Goal: Check status: Check status

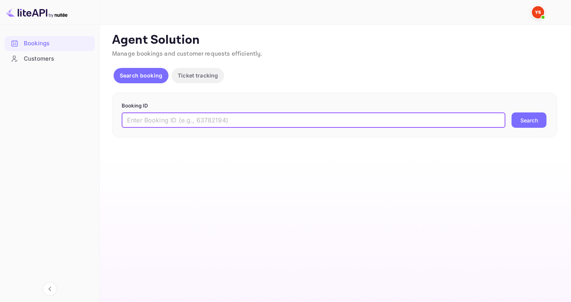
click at [216, 117] on input "text" at bounding box center [314, 119] width 384 height 15
paste input "9454469"
type input "9454469"
click at [511, 112] on button "Search" at bounding box center [528, 119] width 35 height 15
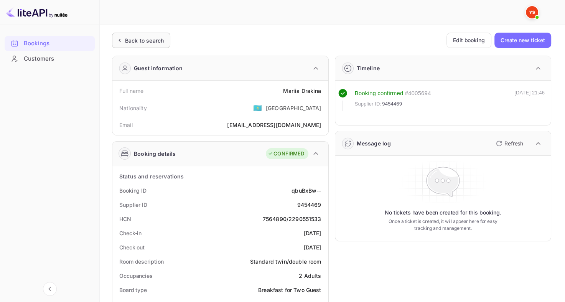
click at [133, 43] on div "Back to search" at bounding box center [144, 40] width 39 height 8
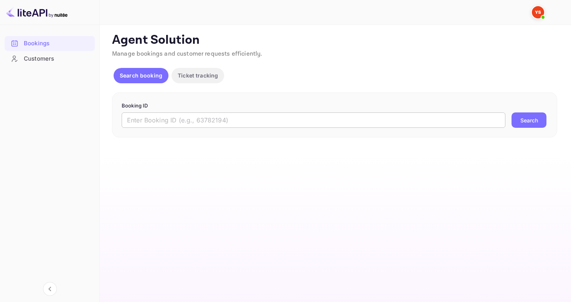
click at [285, 117] on input "text" at bounding box center [314, 119] width 384 height 15
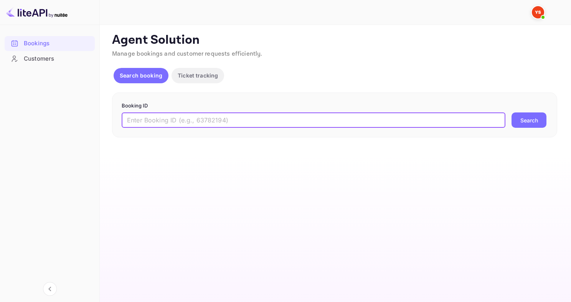
paste input "8744180"
type input "8744180"
click at [511, 112] on button "Search" at bounding box center [528, 119] width 35 height 15
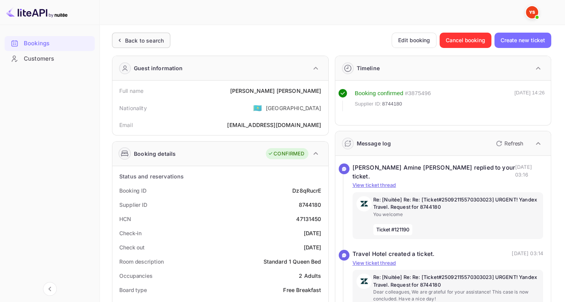
click at [147, 41] on div "Back to search" at bounding box center [144, 40] width 39 height 8
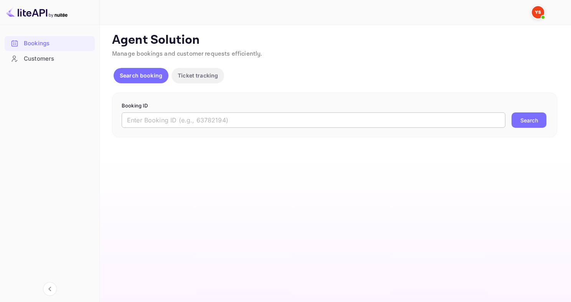
click at [162, 117] on input "text" at bounding box center [314, 119] width 384 height 15
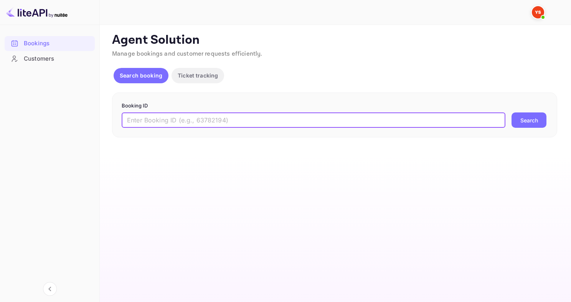
paste input "9334093"
type input "9334093"
click at [511, 112] on button "Search" at bounding box center [528, 119] width 35 height 15
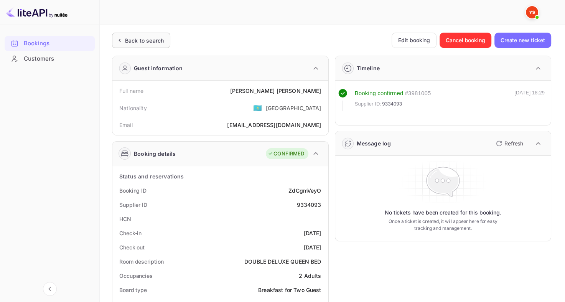
click at [150, 40] on div "Back to search" at bounding box center [144, 40] width 39 height 8
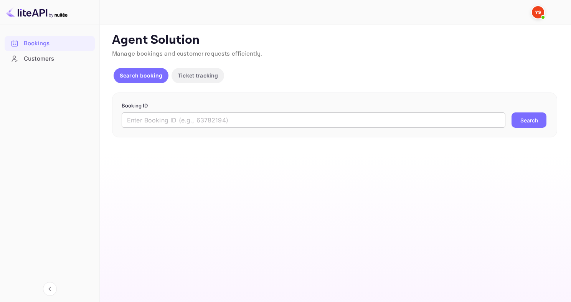
click at [209, 112] on input "text" at bounding box center [314, 119] width 384 height 15
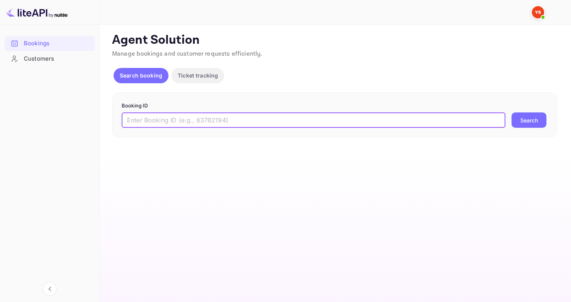
paste input "8895218"
type input "8895218"
click at [511, 112] on button "Search" at bounding box center [528, 119] width 35 height 15
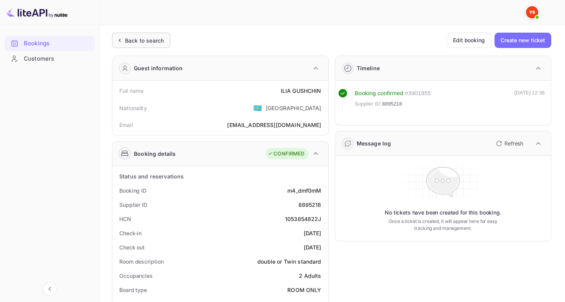
click at [143, 37] on div "Back to search" at bounding box center [144, 40] width 39 height 8
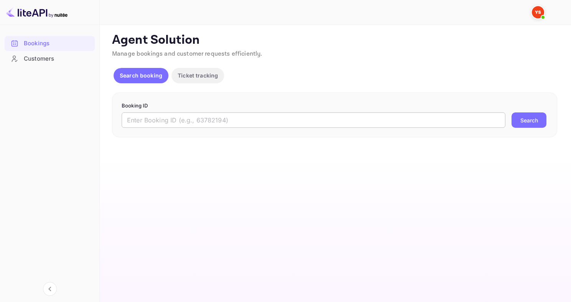
click at [231, 114] on input "text" at bounding box center [314, 119] width 384 height 15
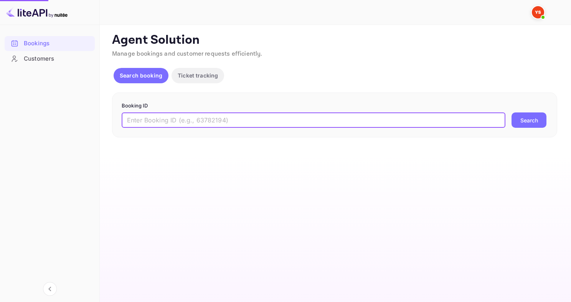
paste input "9532118"
type input "9532118"
click at [511, 112] on button "Search" at bounding box center [528, 119] width 35 height 15
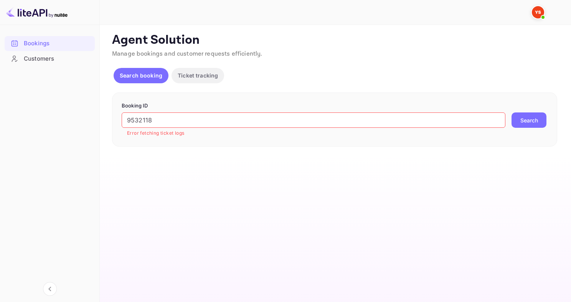
click at [518, 116] on button "Search" at bounding box center [528, 119] width 35 height 15
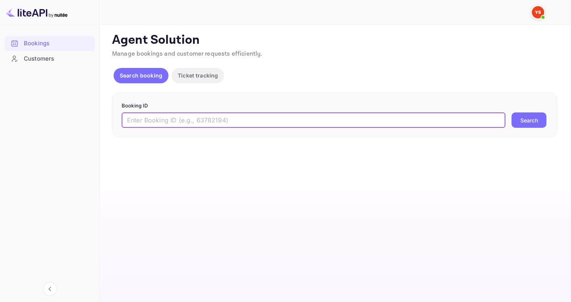
drag, startPoint x: 186, startPoint y: 124, endPoint x: 193, endPoint y: 117, distance: 10.0
click at [193, 117] on input "text" at bounding box center [314, 119] width 384 height 15
paste input "9532118"
type input "9532118"
click at [511, 112] on button "Search" at bounding box center [528, 119] width 35 height 15
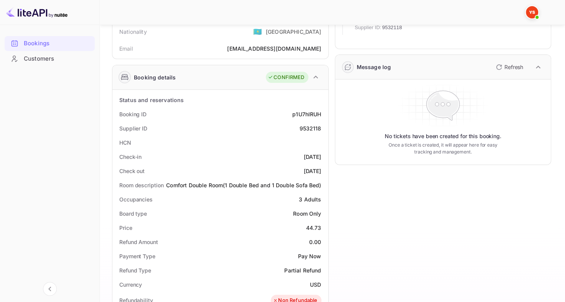
scroll to position [77, 0]
